Goal: Task Accomplishment & Management: Use online tool/utility

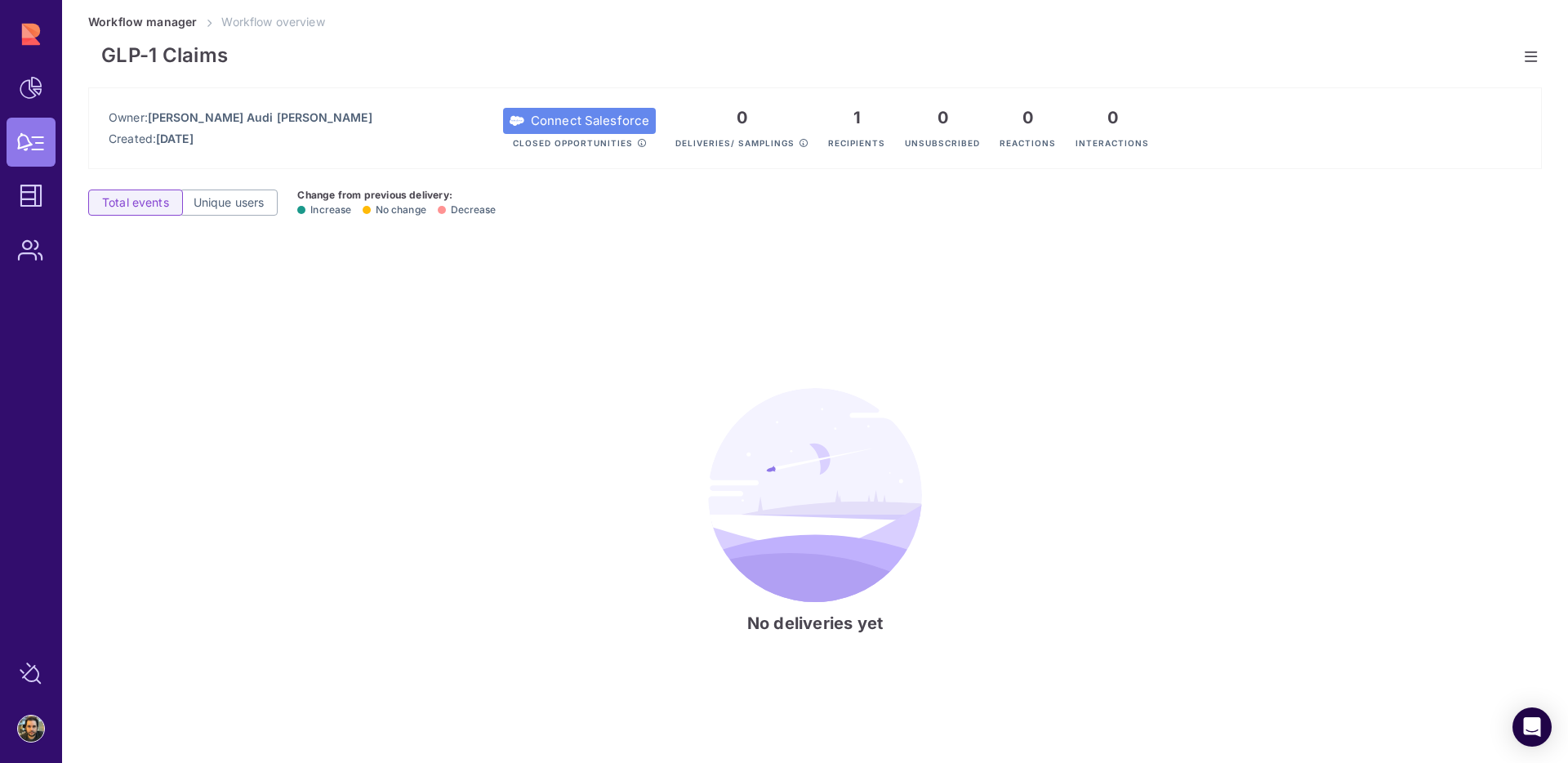
click at [1531, 63] on link at bounding box center [1531, 57] width 21 height 21
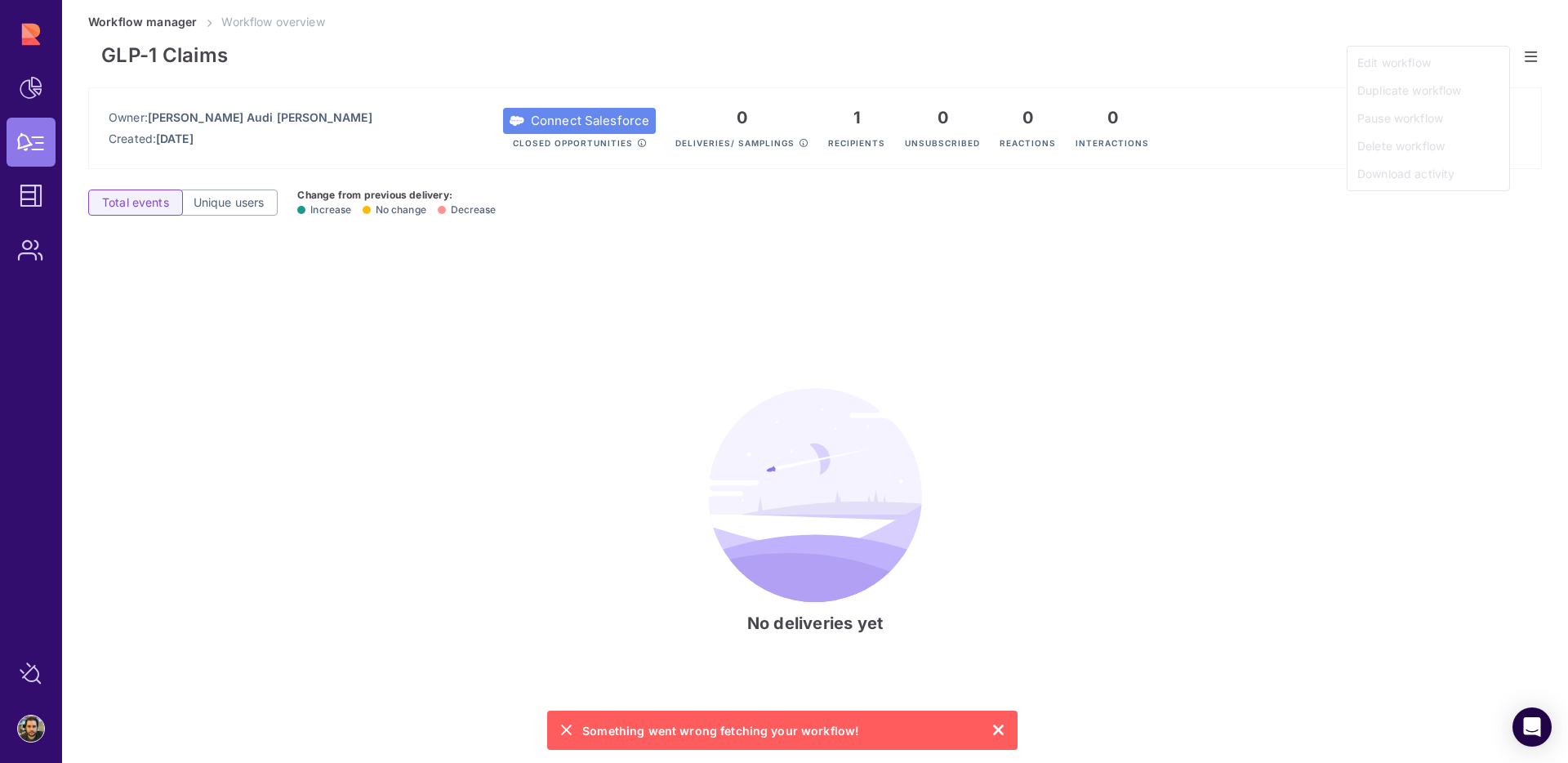
click at [1179, 354] on div "No deliveries yet" at bounding box center [815, 510] width 1454 height 534
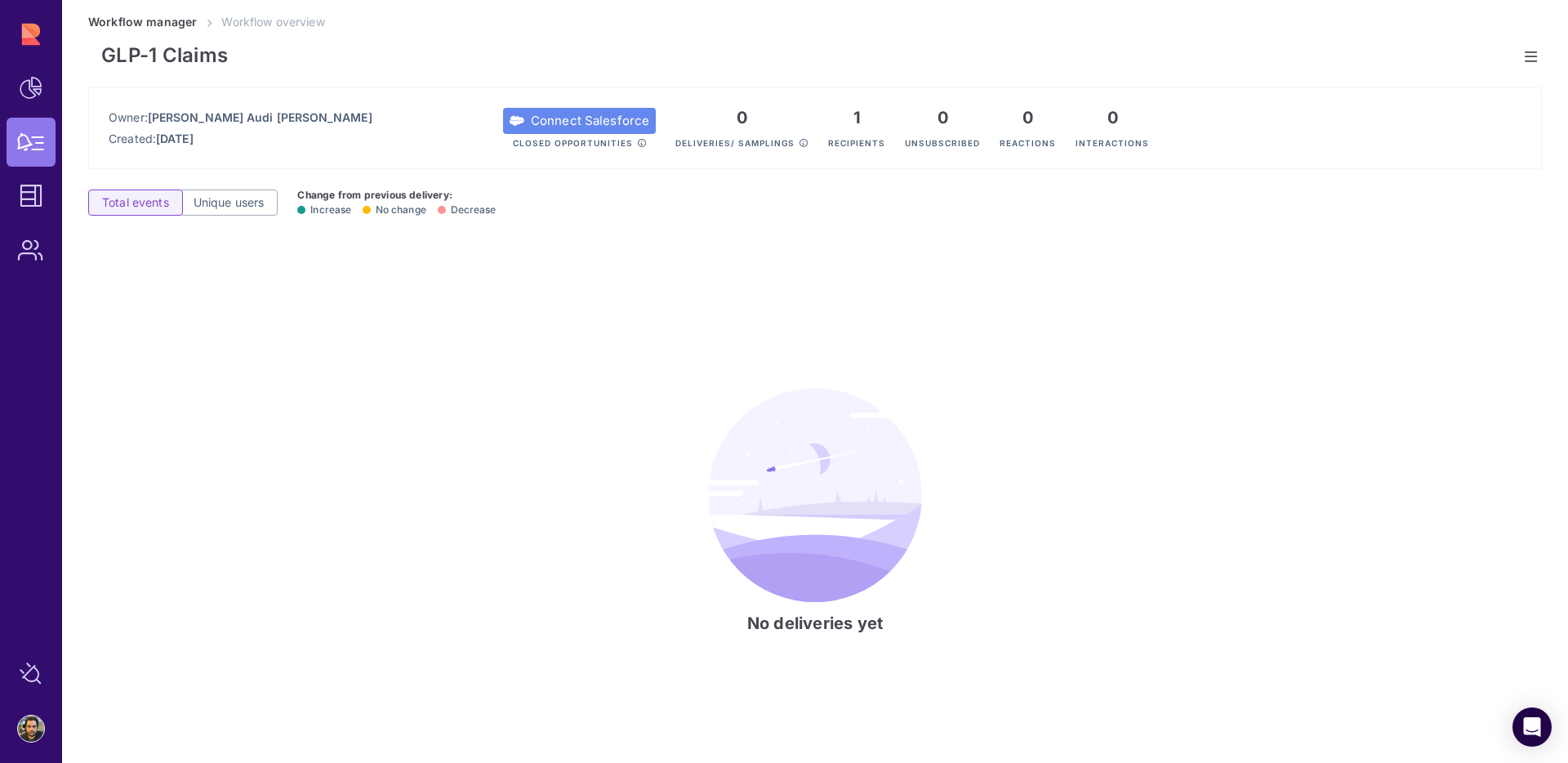
click at [1534, 61] on link at bounding box center [1531, 57] width 21 height 21
click at [1525, 57] on icon at bounding box center [1530, 57] width 13 height 1
click at [1410, 63] on div "Edit workflow" at bounding box center [1428, 63] width 155 height 26
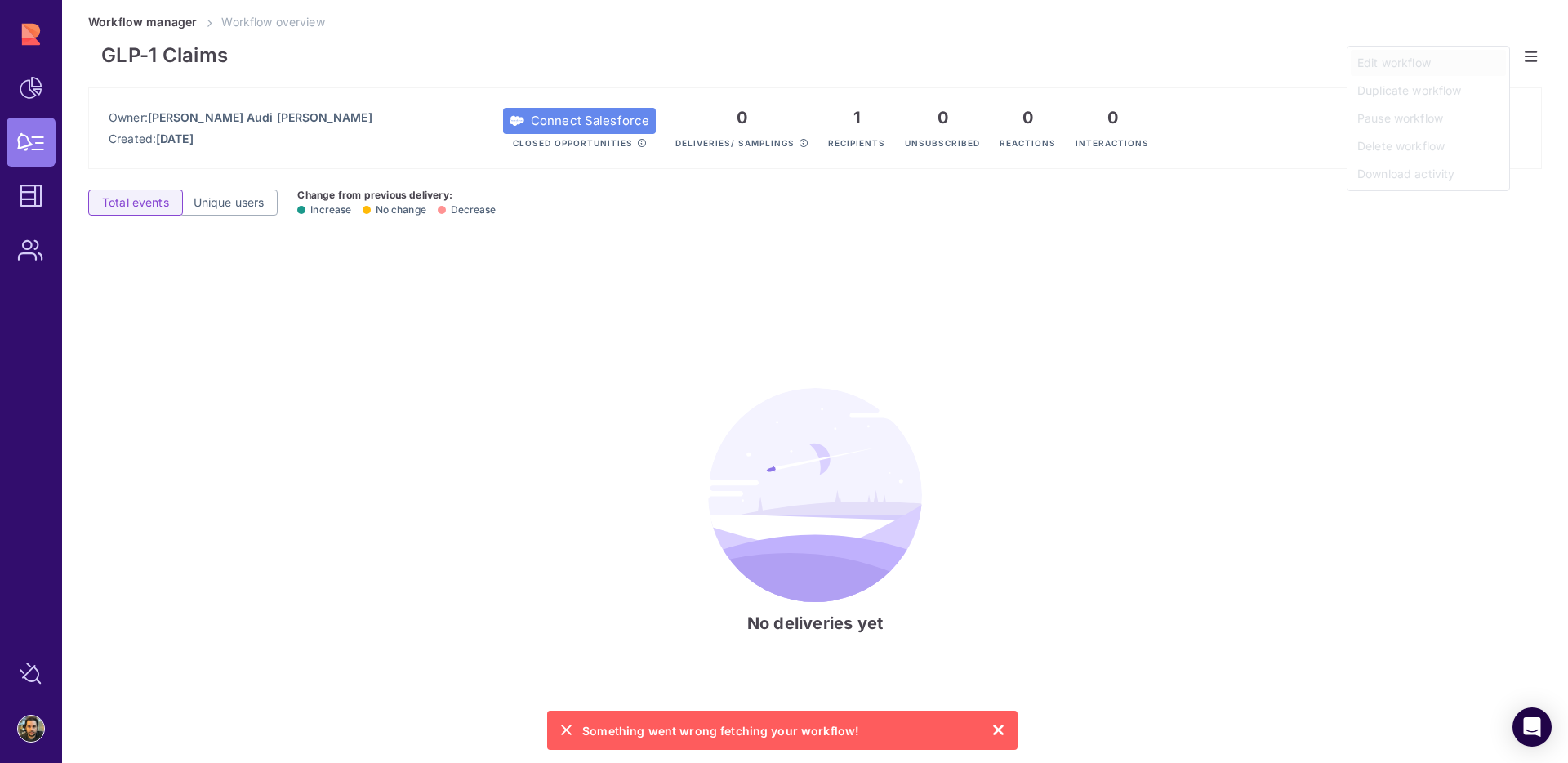
click at [1410, 63] on div "Edit workflow" at bounding box center [1428, 63] width 155 height 26
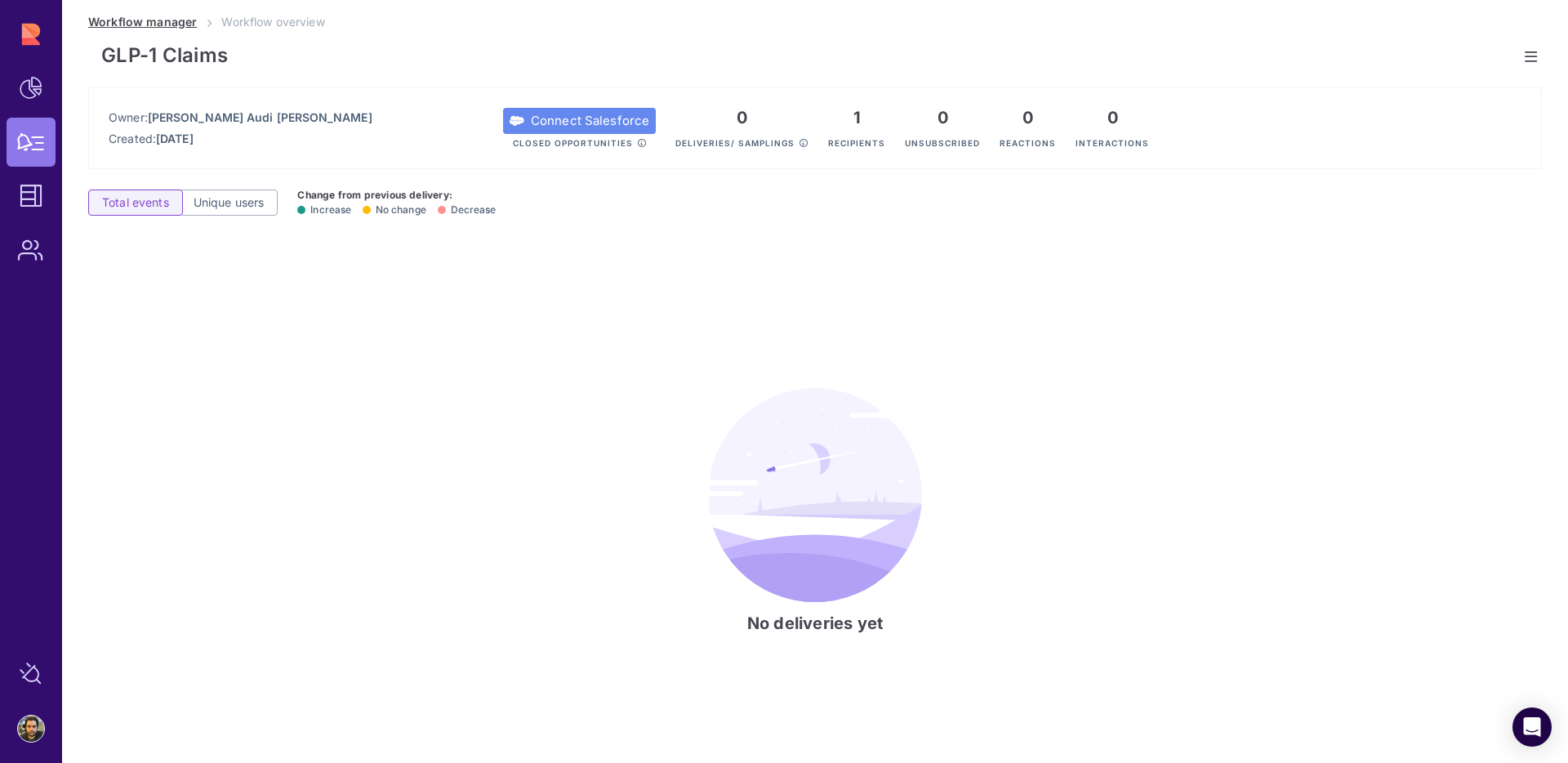
click at [166, 22] on link "Workflow manager" at bounding box center [142, 21] width 109 height 13
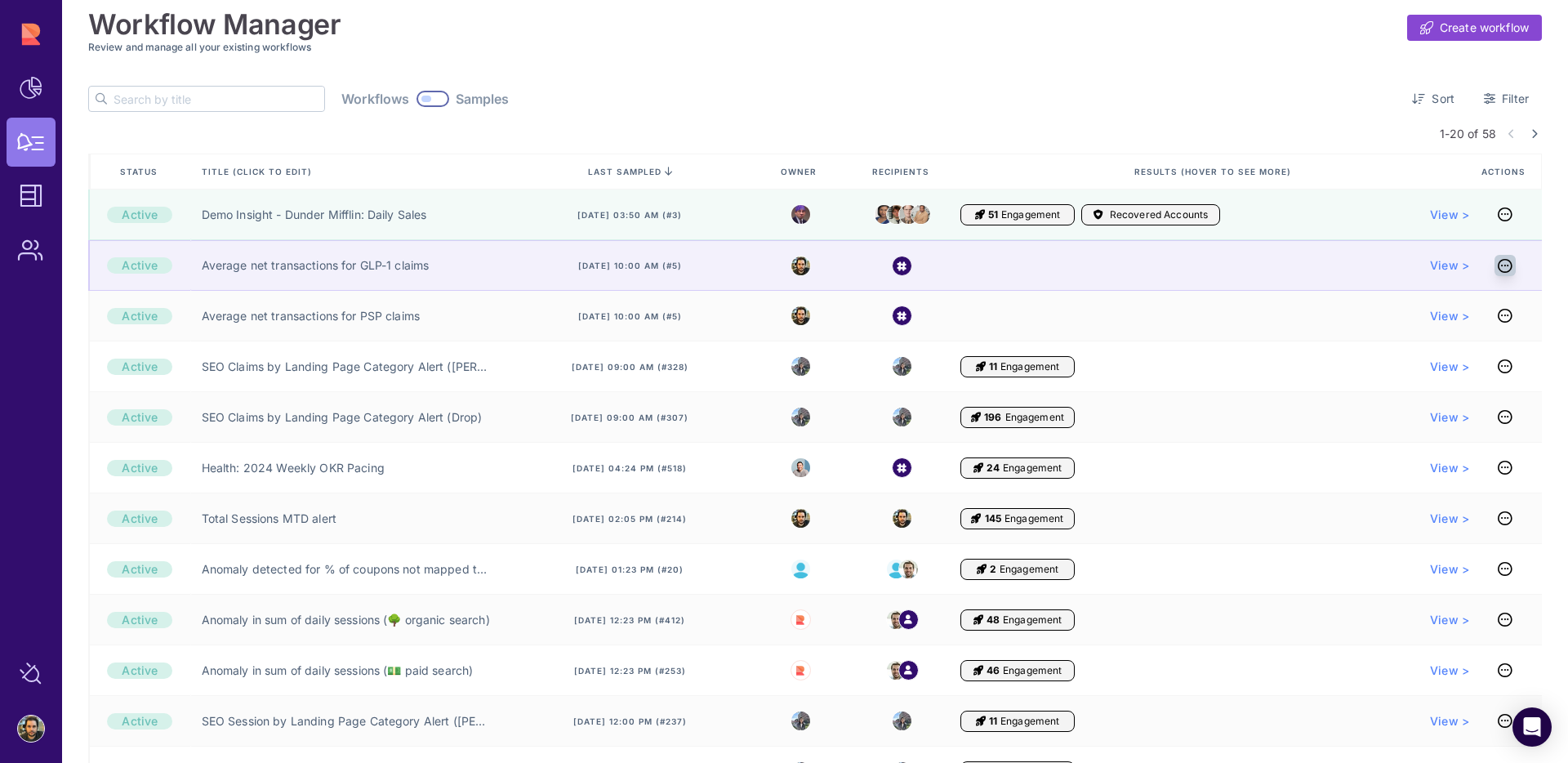
click at [1498, 266] on icon at bounding box center [1505, 266] width 14 height 1
click at [1261, 268] on div "View >" at bounding box center [1214, 265] width 509 height 16
click at [1443, 264] on span "View >" at bounding box center [1449, 265] width 39 height 16
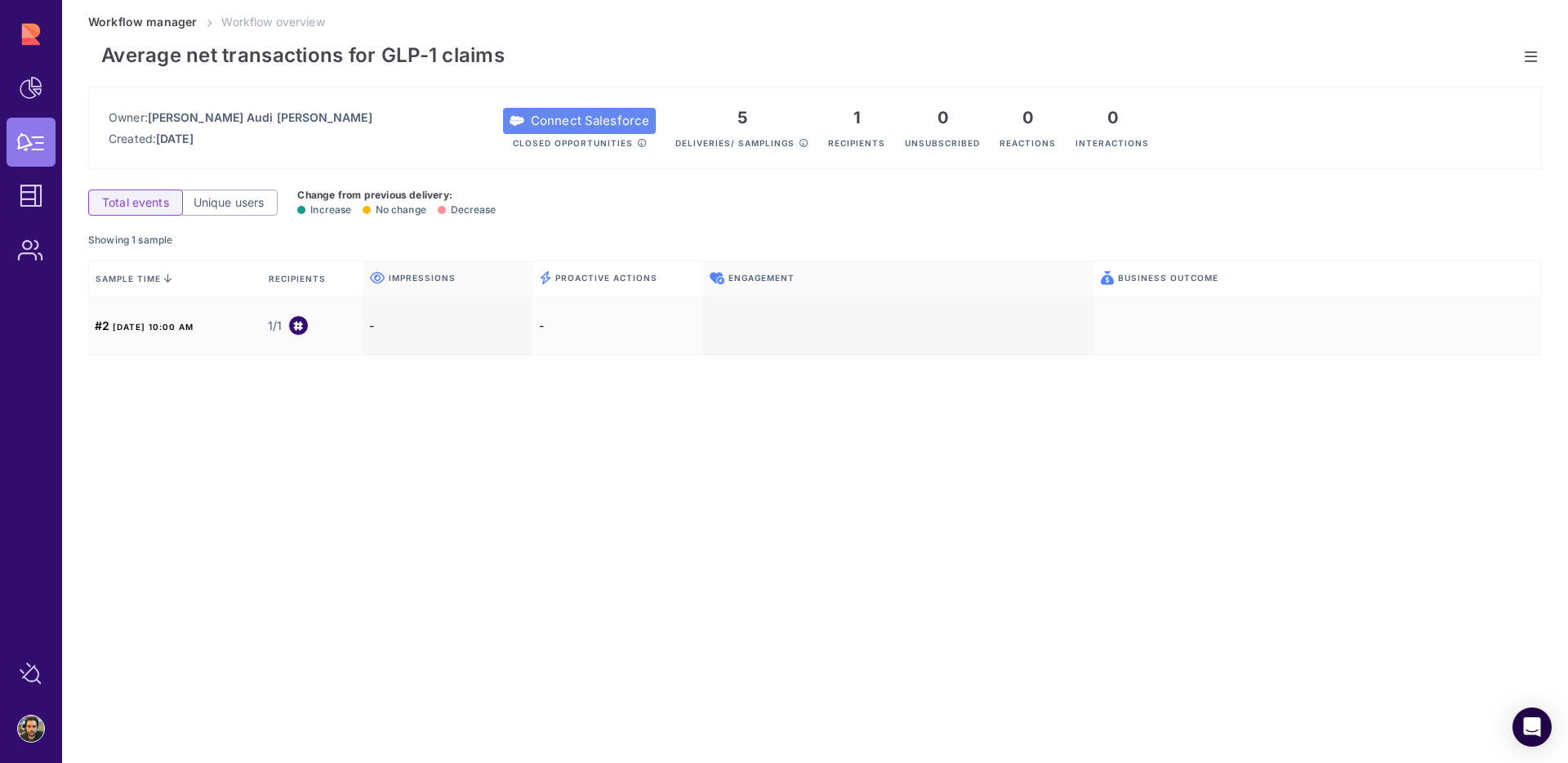
drag, startPoint x: 1530, startPoint y: 47, endPoint x: 1526, endPoint y: 56, distance: 9.8
click at [1529, 49] on link at bounding box center [1531, 57] width 21 height 21
click at [1419, 73] on div "Edit workflow" at bounding box center [1428, 63] width 155 height 26
